Goal: Check status: Check status

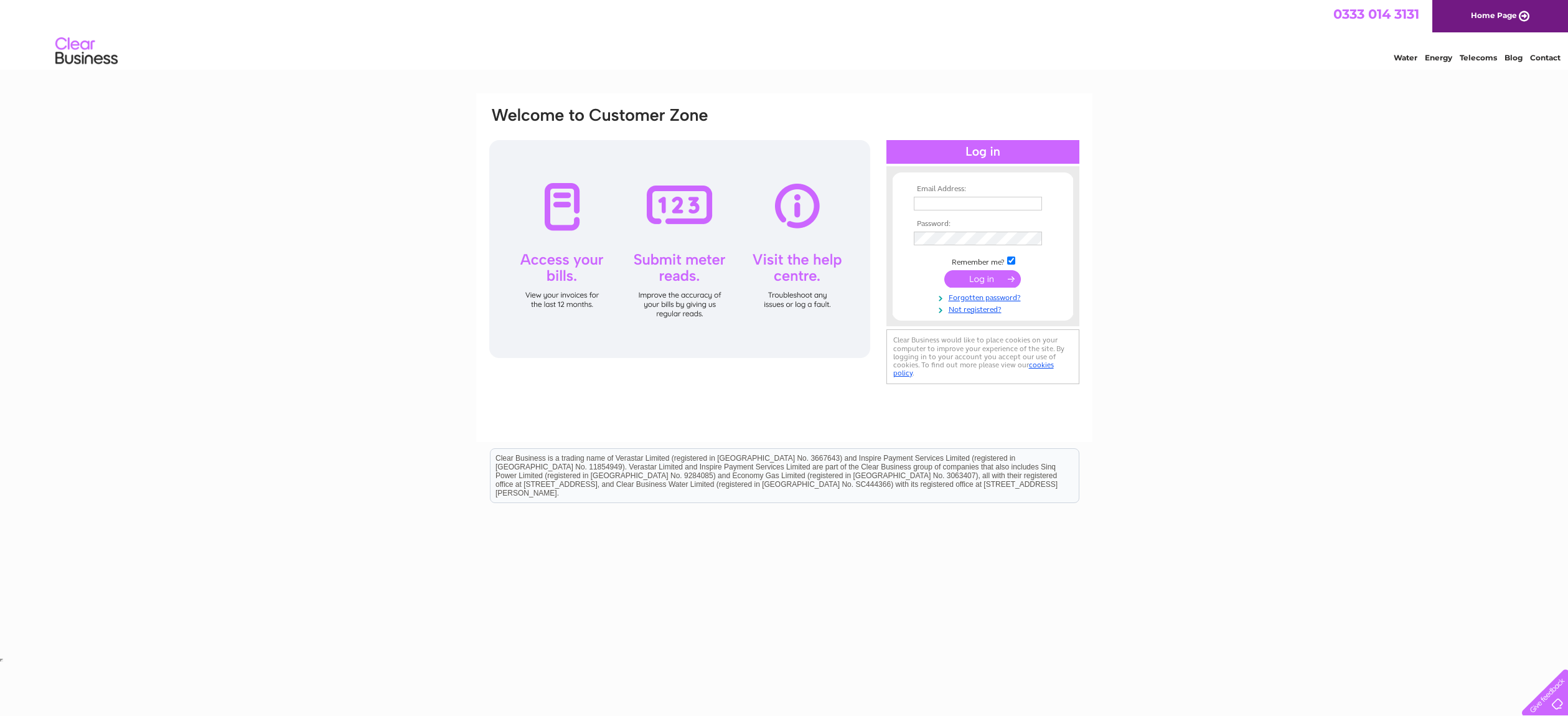
type input "[EMAIL_ADDRESS][DOMAIN_NAME]"
click at [997, 278] on input "submit" at bounding box center [982, 279] width 77 height 17
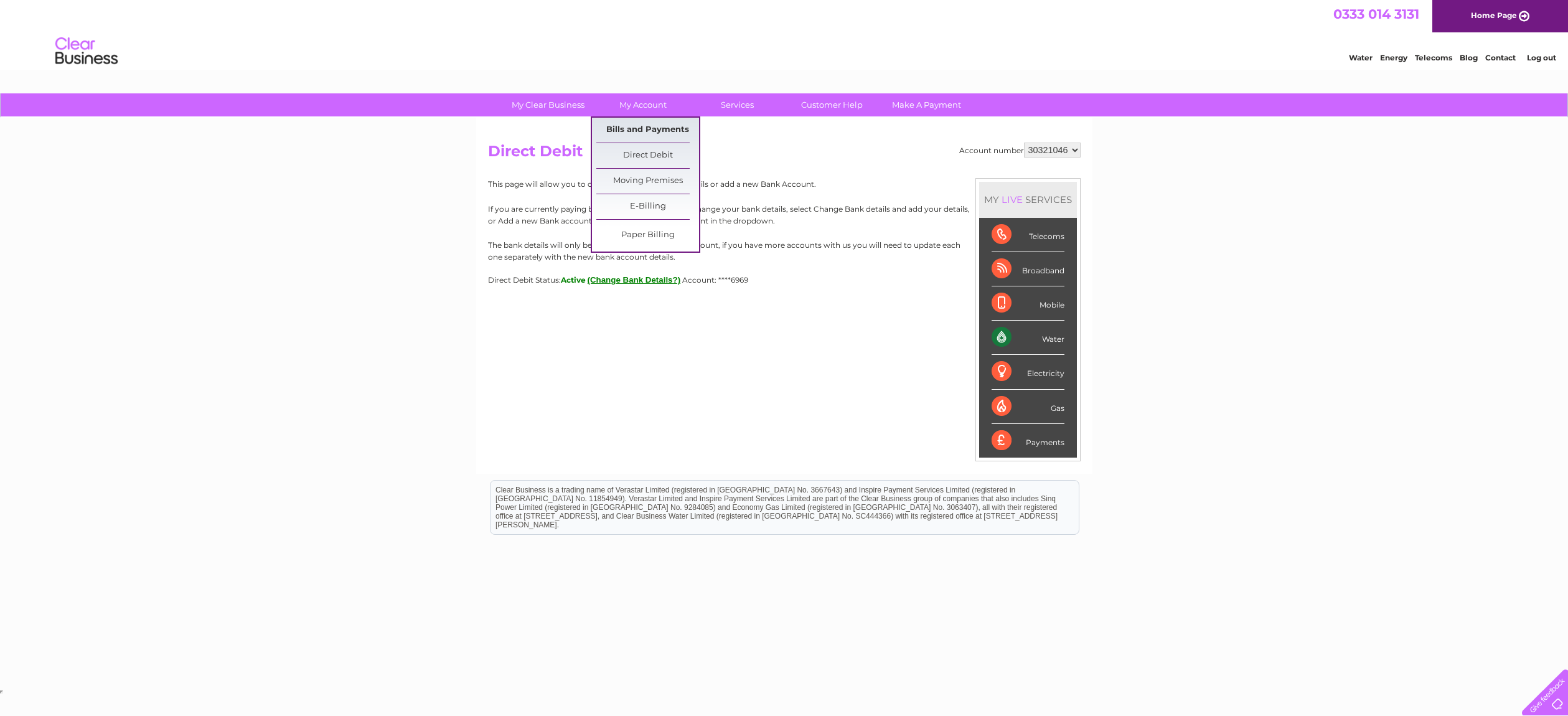
click at [647, 124] on link "Bills and Payments" at bounding box center [648, 130] width 103 height 25
